Goal: Navigation & Orientation: Find specific page/section

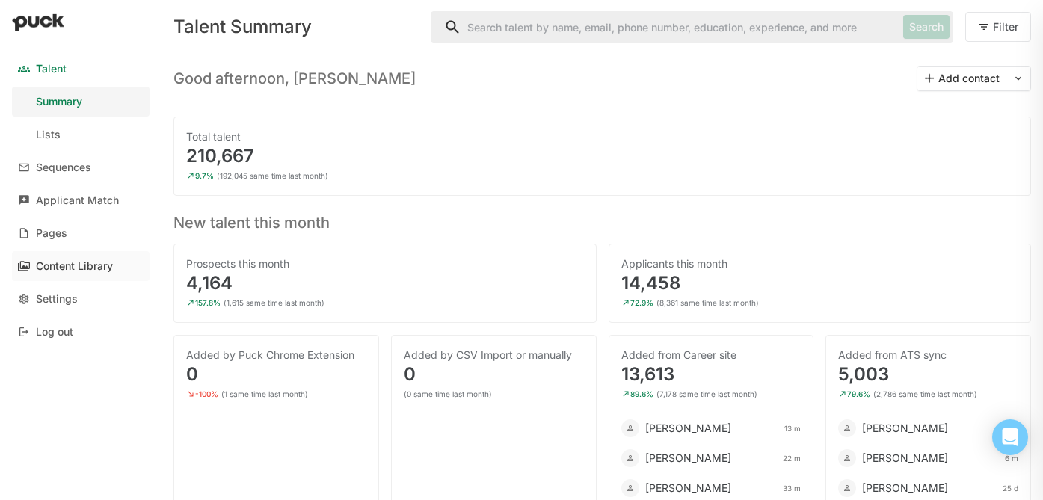
click at [75, 264] on div "Content Library" at bounding box center [74, 266] width 77 height 13
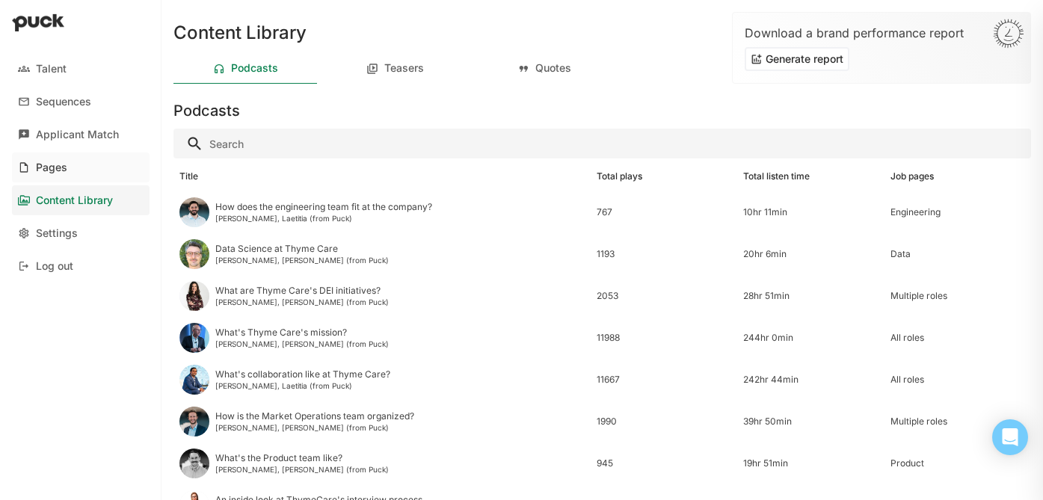
click at [58, 164] on div "Pages" at bounding box center [51, 168] width 31 height 13
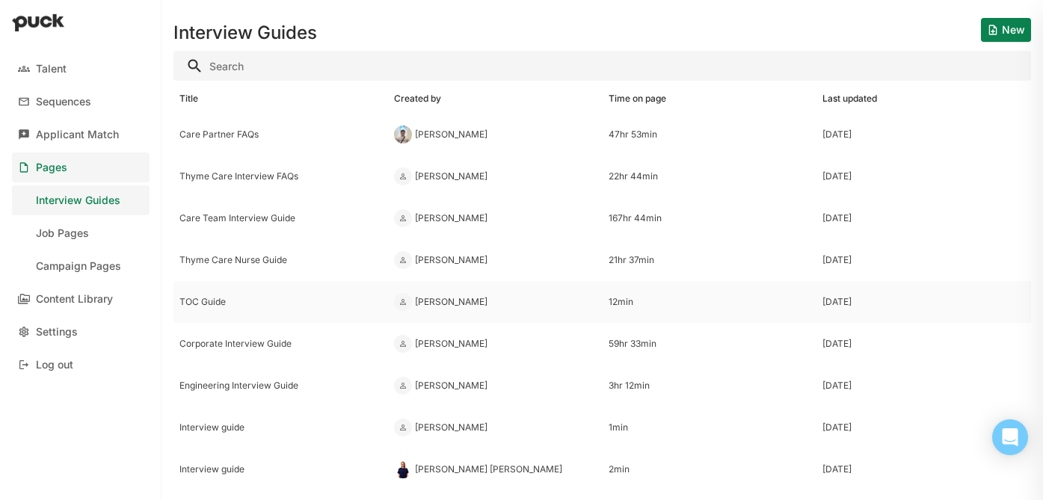
click at [222, 304] on div "TOC Guide" at bounding box center [280, 302] width 203 height 10
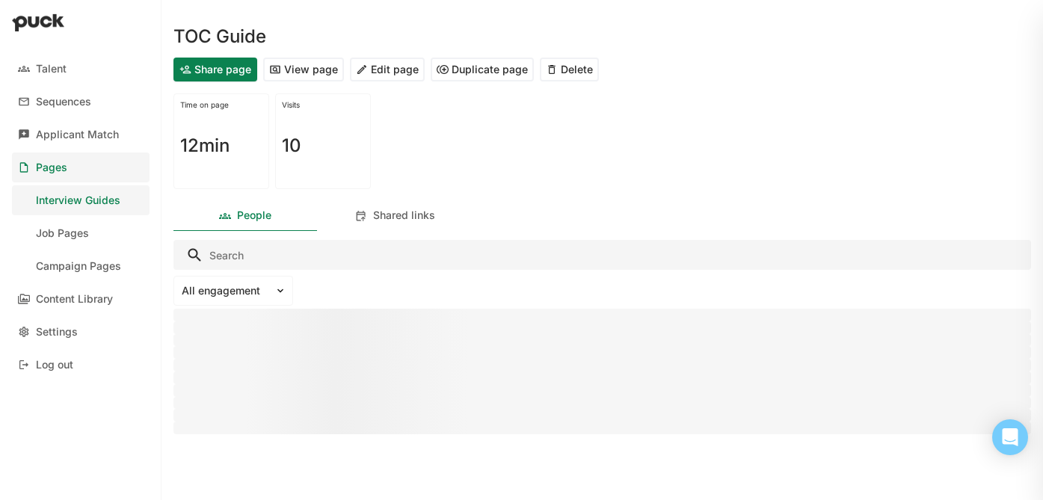
scroll to position [34, 0]
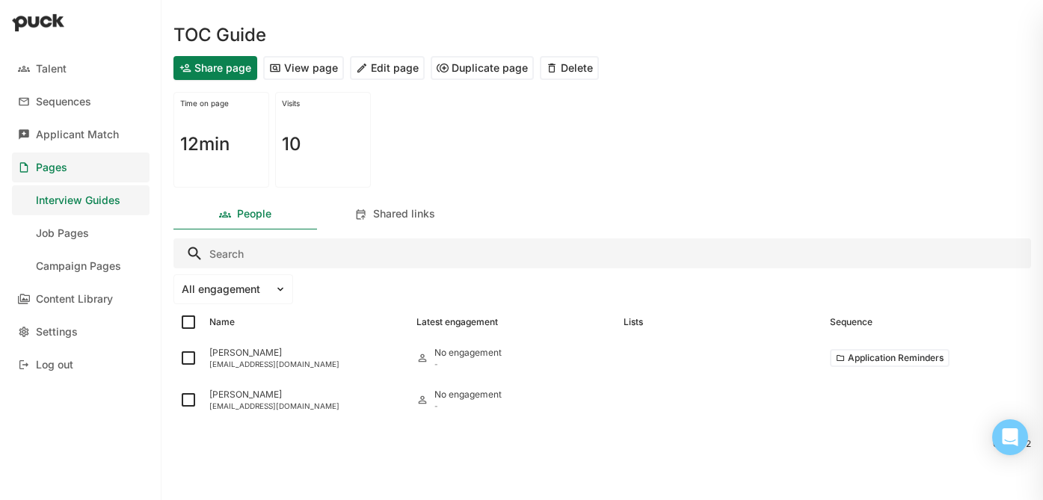
click at [292, 76] on button "View page" at bounding box center [303, 68] width 81 height 24
click at [106, 153] on link "Pages" at bounding box center [81, 168] width 138 height 30
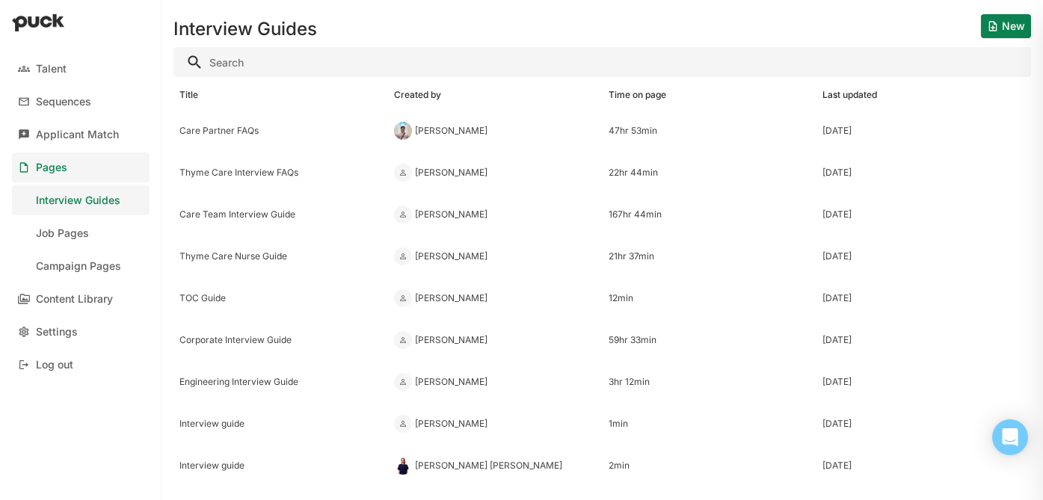
scroll to position [1, 0]
